Goal: Information Seeking & Learning: Learn about a topic

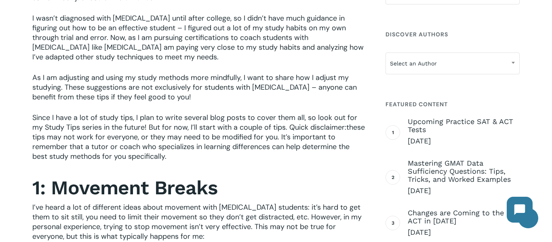
scroll to position [307, 0]
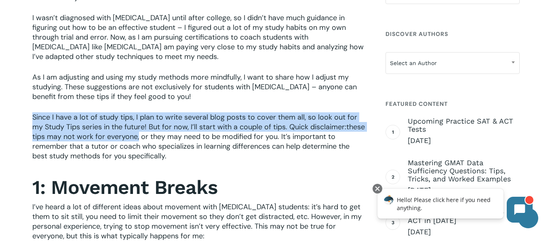
drag, startPoint x: 32, startPoint y: 114, endPoint x: 160, endPoint y: 136, distance: 129.3
click at [160, 136] on p "Since I have a lot of study tips, I plan to write several blog posts to cover t…" at bounding box center [199, 141] width 334 height 59
copy p "Since I have a lot of study tips, I plan to write several blog posts to cover t…"
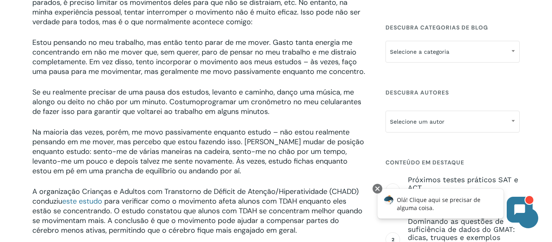
scroll to position [531, 0]
drag, startPoint x: 31, startPoint y: 90, endPoint x: 287, endPoint y: 118, distance: 257.4
copy p "Se eu realmente precisar de uma pausa dos estudos, levanto e caminho, danço uma…"
